Goal: Navigation & Orientation: Find specific page/section

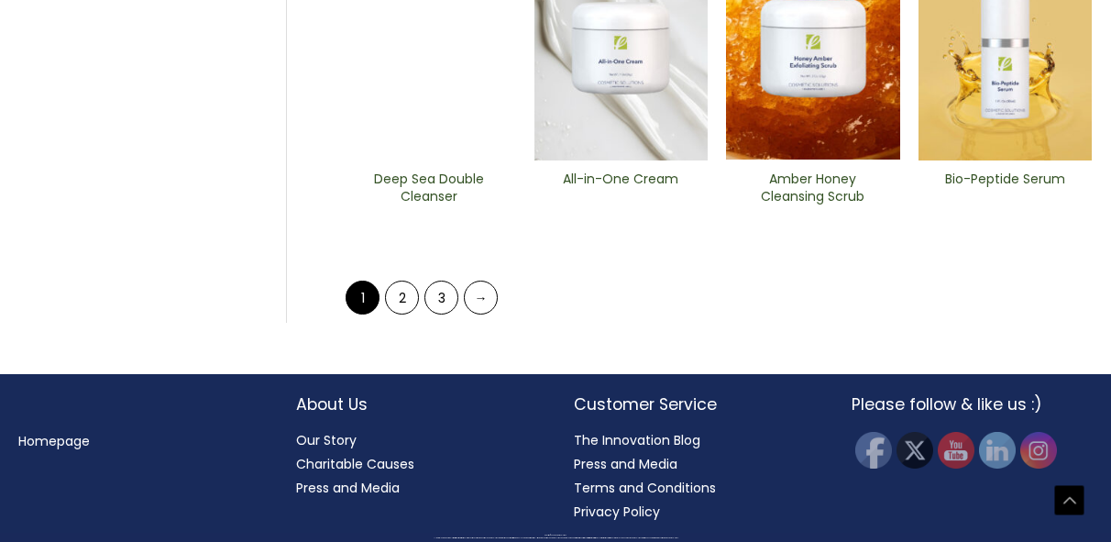
scroll to position [1379, 0]
click at [405, 314] on link "2" at bounding box center [402, 298] width 34 height 34
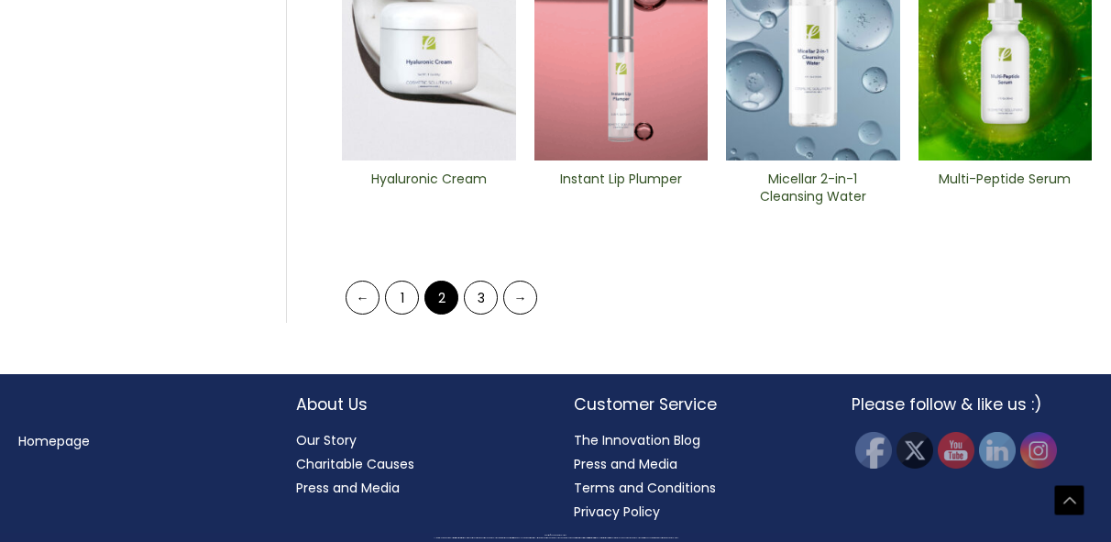
scroll to position [1277, 0]
click at [466, 314] on link "3" at bounding box center [481, 298] width 34 height 34
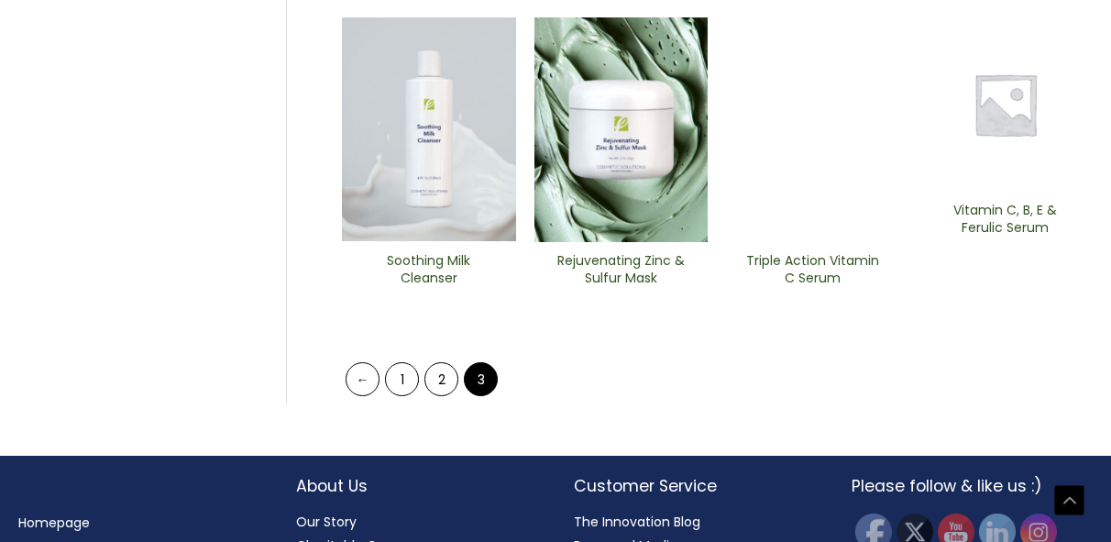
scroll to position [848, 0]
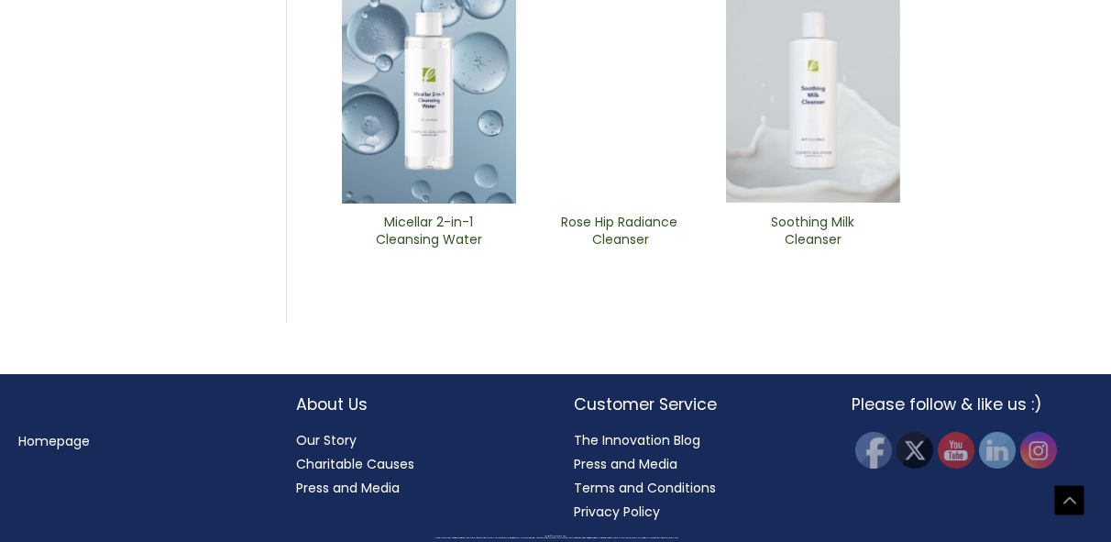
scroll to position [897, 0]
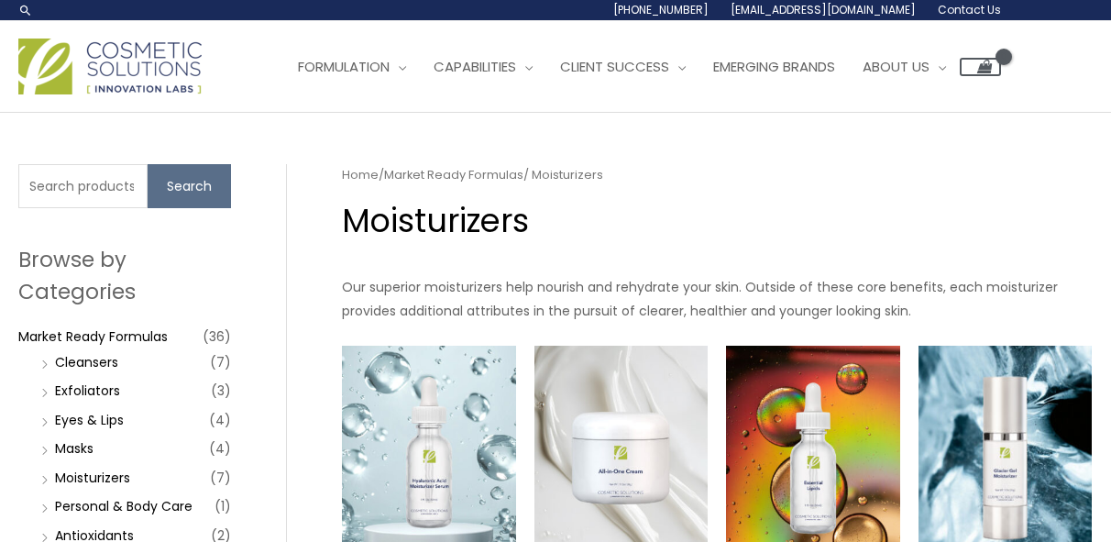
click at [150, 94] on img at bounding box center [109, 67] width 183 height 56
